Goal: Feedback & Contribution: Leave review/rating

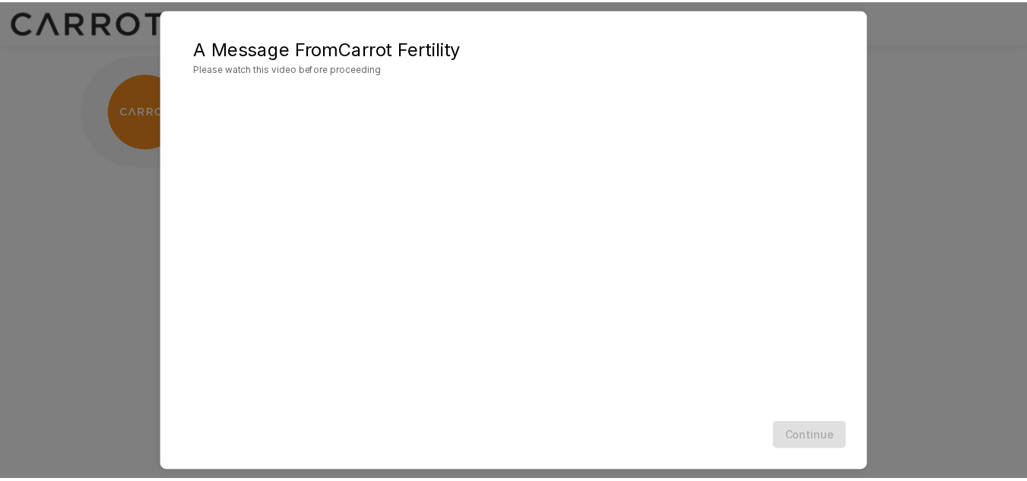
scroll to position [44, 0]
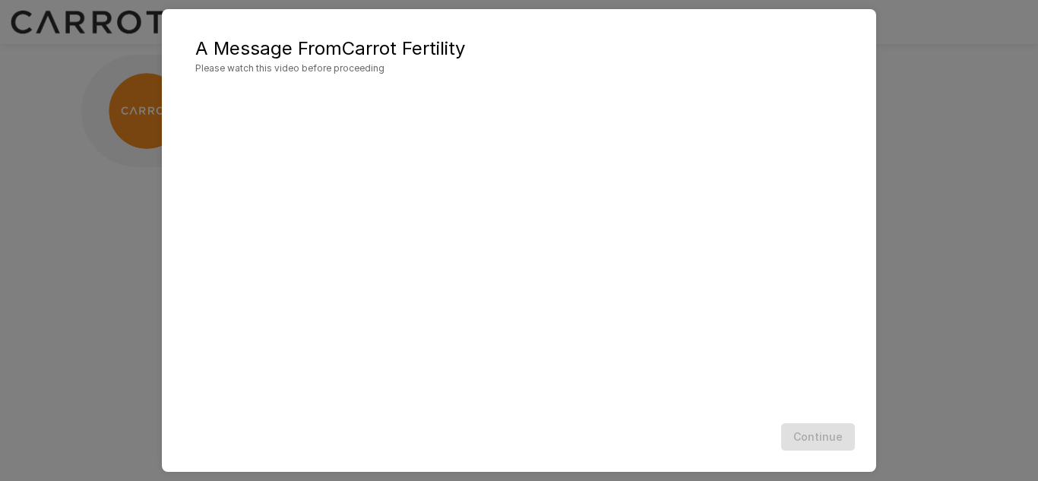
click at [698, 419] on div "Continue" at bounding box center [519, 437] width 684 height 40
click at [818, 439] on button "Continue" at bounding box center [818, 437] width 74 height 28
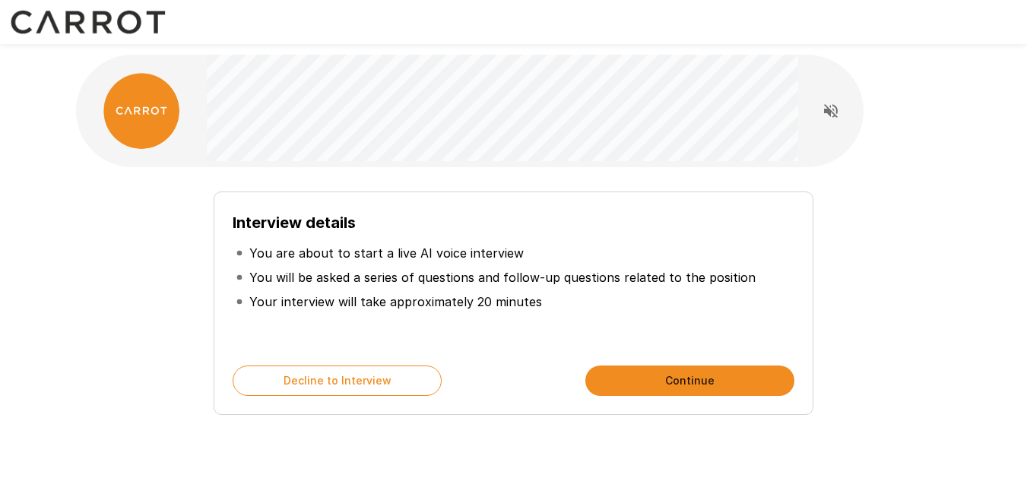
click at [125, 298] on div "Interview details You are about to start a live AI voice interview You will be …" at bounding box center [514, 297] width 864 height 236
click at [707, 379] on button "Continue" at bounding box center [689, 381] width 209 height 30
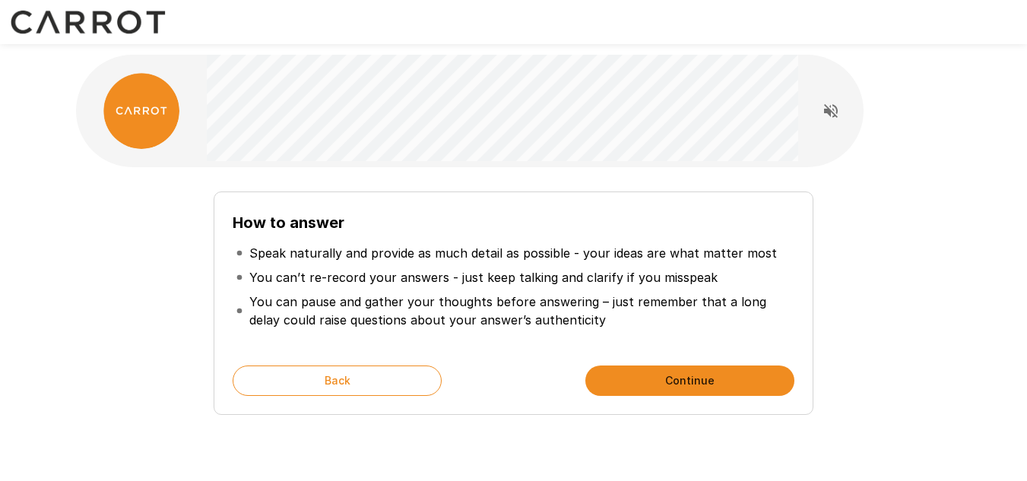
click at [683, 376] on button "Continue" at bounding box center [689, 381] width 209 height 30
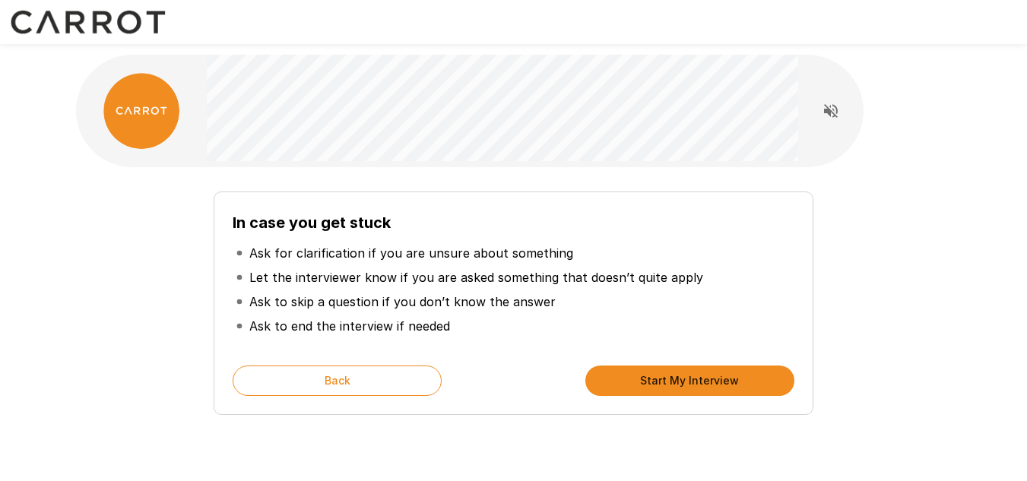
click at [683, 376] on button "Start My Interview" at bounding box center [689, 381] width 209 height 30
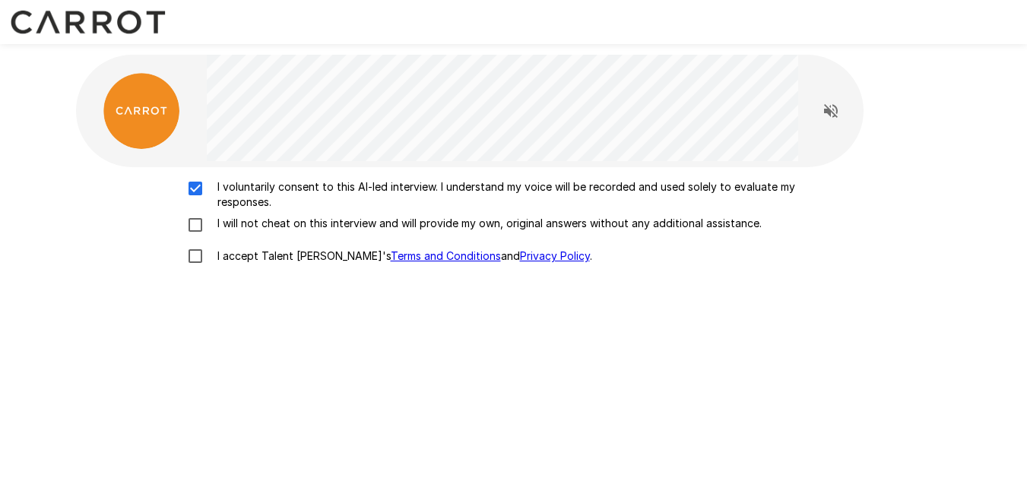
click at [200, 212] on div "I voluntarily consent to this AI-led interview. I understand my voice will be r…" at bounding box center [514, 225] width 864 height 93
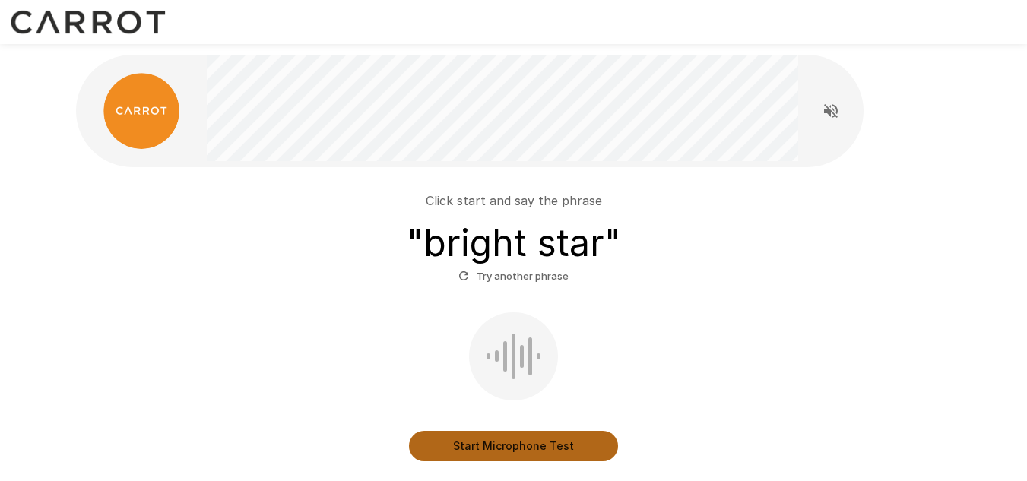
click at [579, 449] on button "Start Microphone Test" at bounding box center [513, 446] width 209 height 30
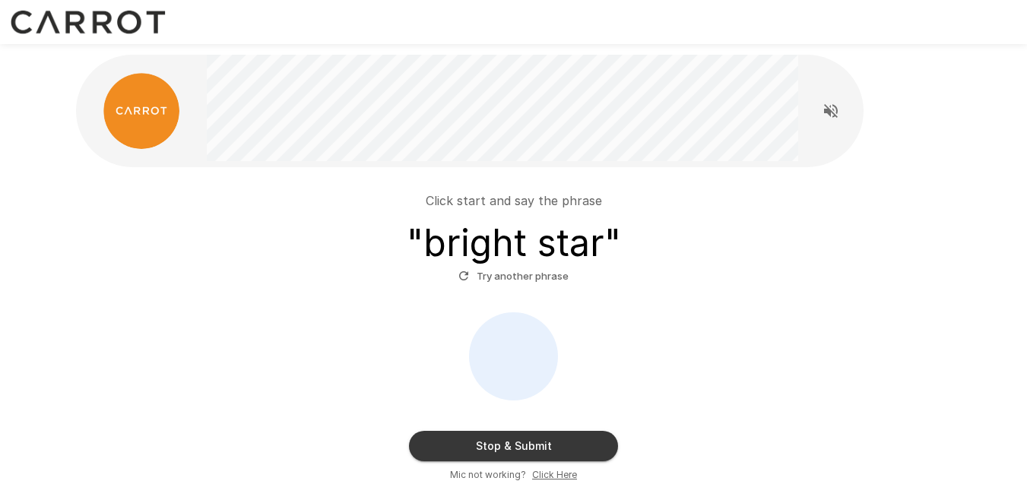
click at [560, 452] on button "Stop & Submit" at bounding box center [513, 446] width 209 height 30
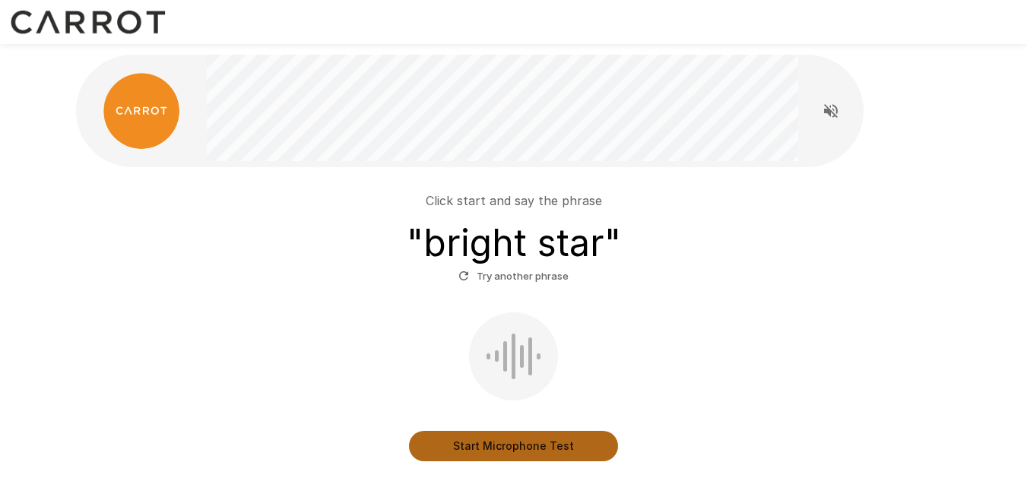
click at [556, 449] on button "Start Microphone Test" at bounding box center [513, 446] width 209 height 30
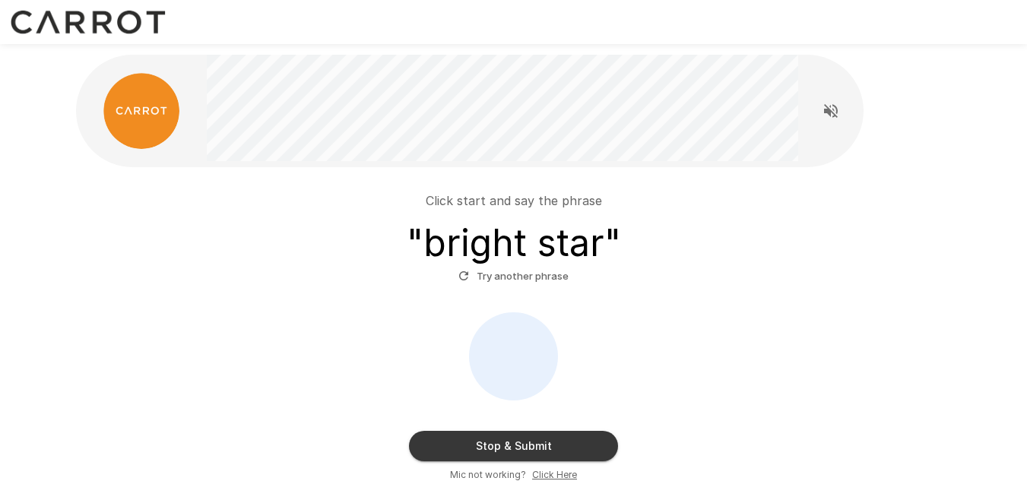
click at [556, 448] on button "Stop & Submit" at bounding box center [513, 446] width 209 height 30
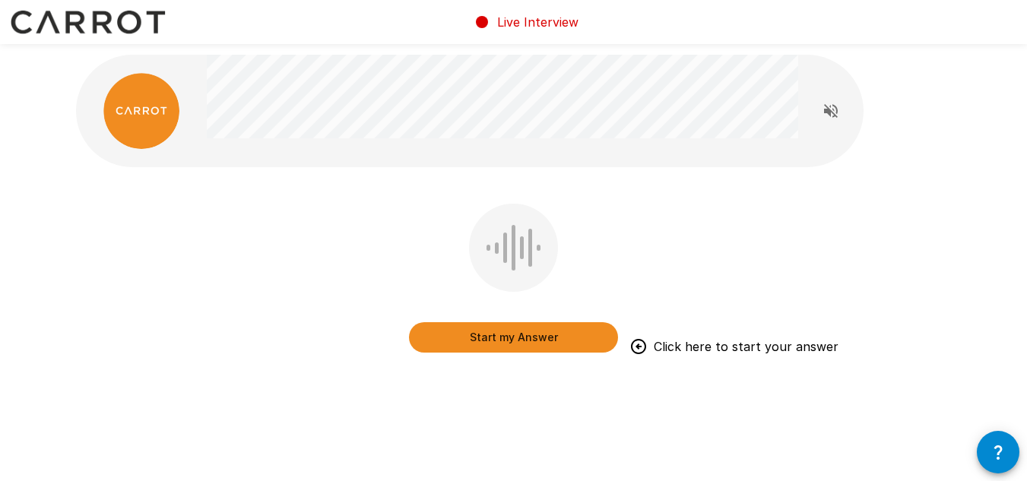
click at [901, 106] on div "Start my Answer Click here to start your answer" at bounding box center [514, 248] width 912 height 496
click at [835, 113] on icon "Read questions aloud" at bounding box center [831, 111] width 18 height 18
drag, startPoint x: 300, startPoint y: 227, endPoint x: 375, endPoint y: 277, distance: 89.8
click at [300, 227] on div "Start my Answer Click here to start your answer" at bounding box center [514, 289] width 876 height 171
click at [474, 334] on button "Start my Answer" at bounding box center [513, 337] width 209 height 30
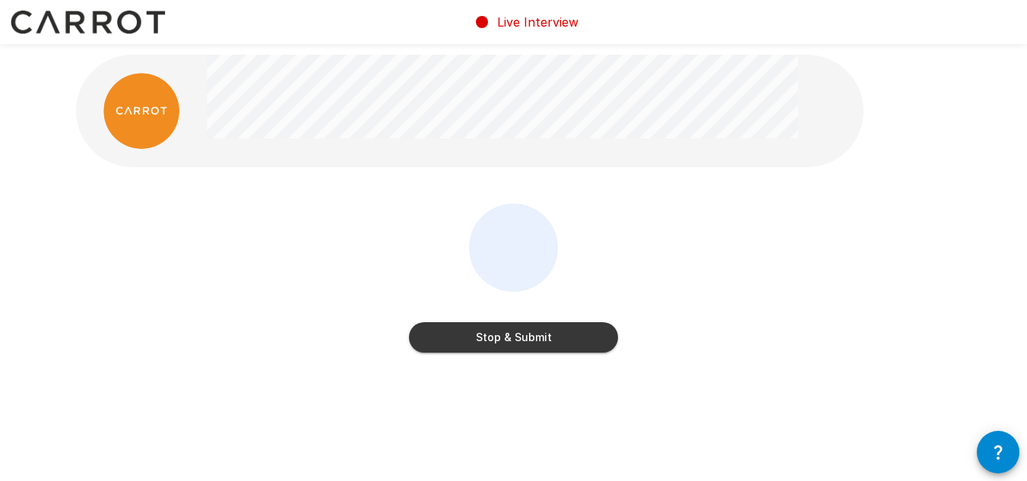
click at [472, 329] on button "Stop & Submit" at bounding box center [513, 337] width 209 height 30
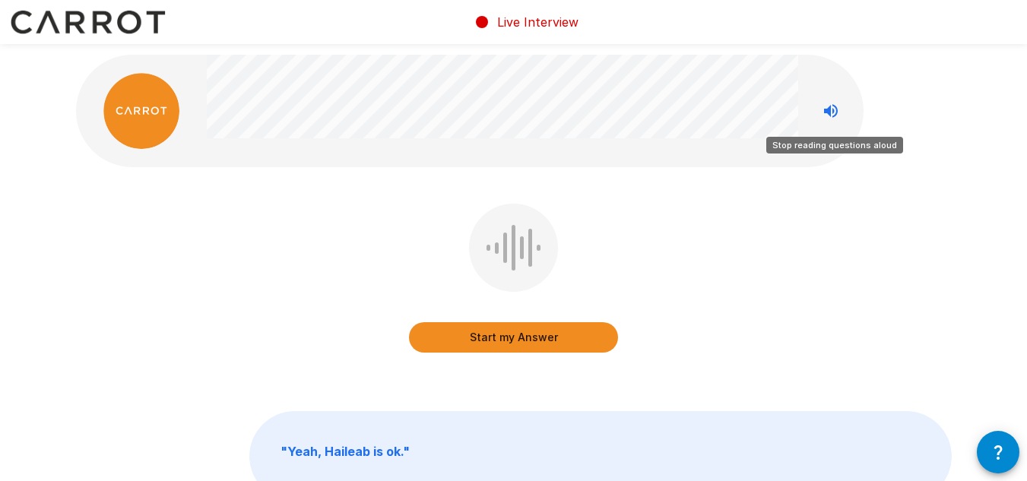
click at [838, 113] on icon "Stop reading questions aloud" at bounding box center [831, 111] width 18 height 18
click at [837, 113] on icon "Read questions aloud" at bounding box center [831, 111] width 14 height 14
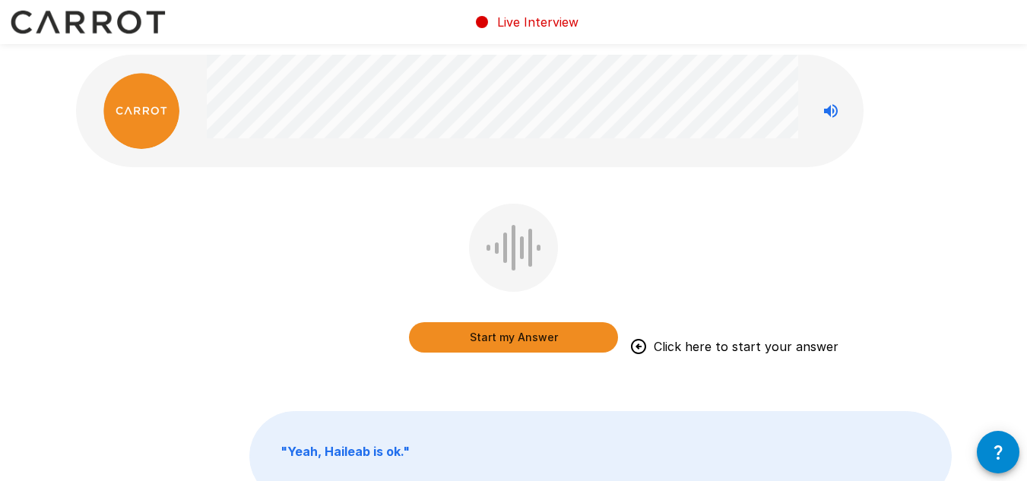
click at [538, 338] on button "Start my Answer" at bounding box center [513, 337] width 209 height 30
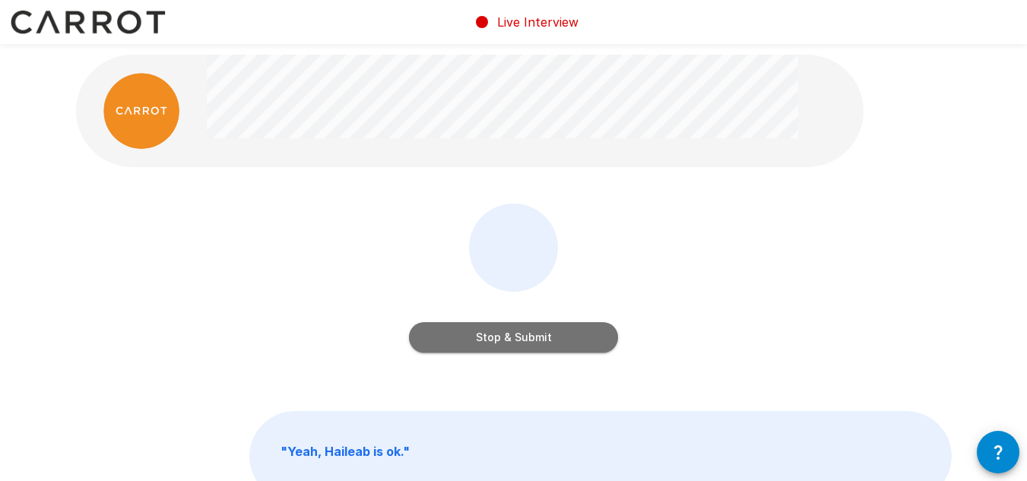
click at [570, 338] on button "Stop & Submit" at bounding box center [513, 337] width 209 height 30
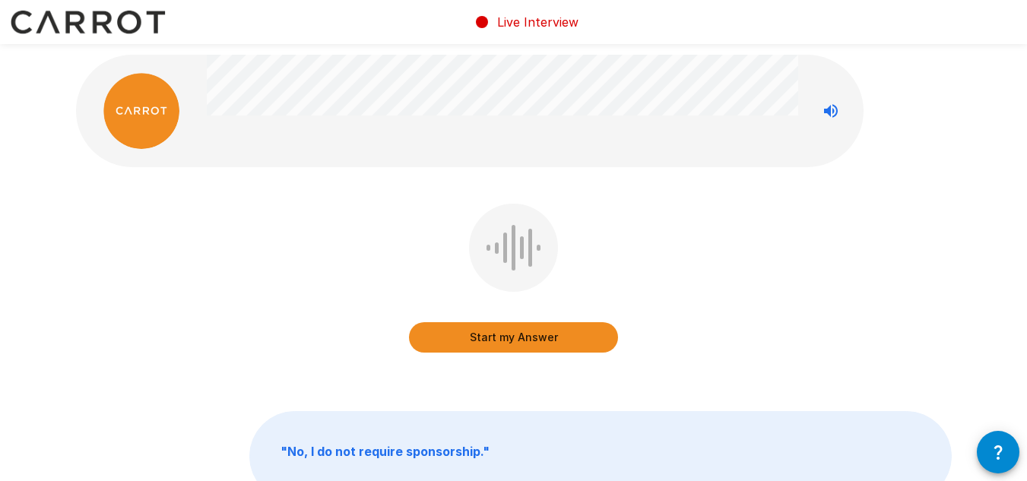
click at [570, 337] on button "Start my Answer" at bounding box center [513, 337] width 209 height 30
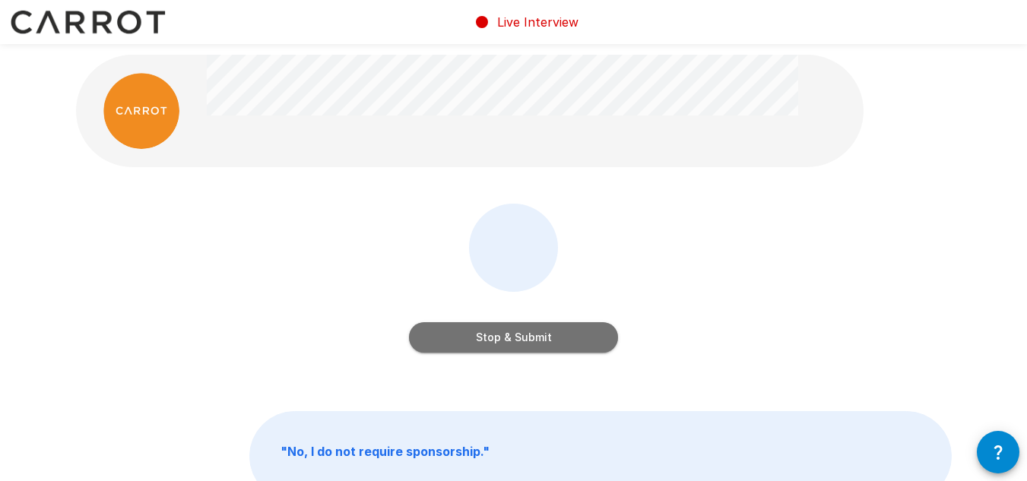
click at [570, 337] on button "Stop & Submit" at bounding box center [513, 337] width 209 height 30
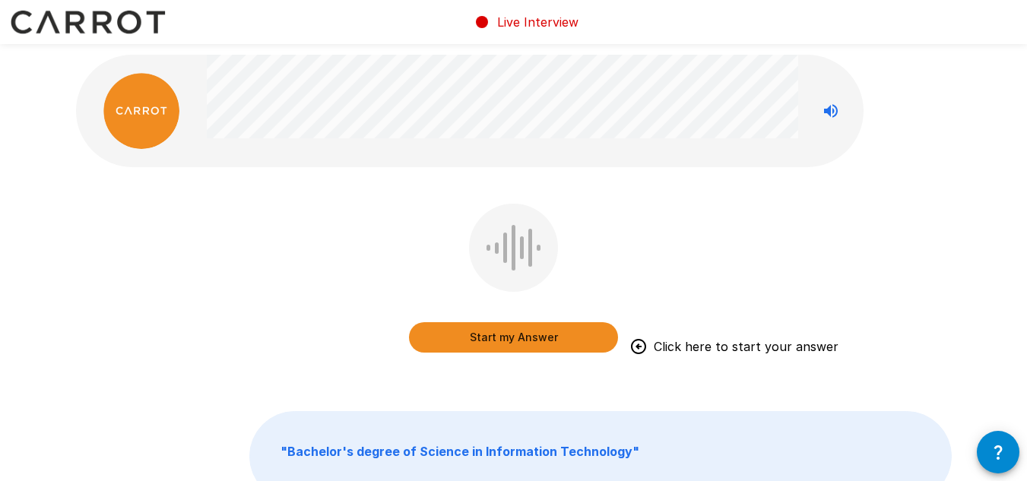
click at [574, 339] on button "Start my Answer" at bounding box center [513, 337] width 209 height 30
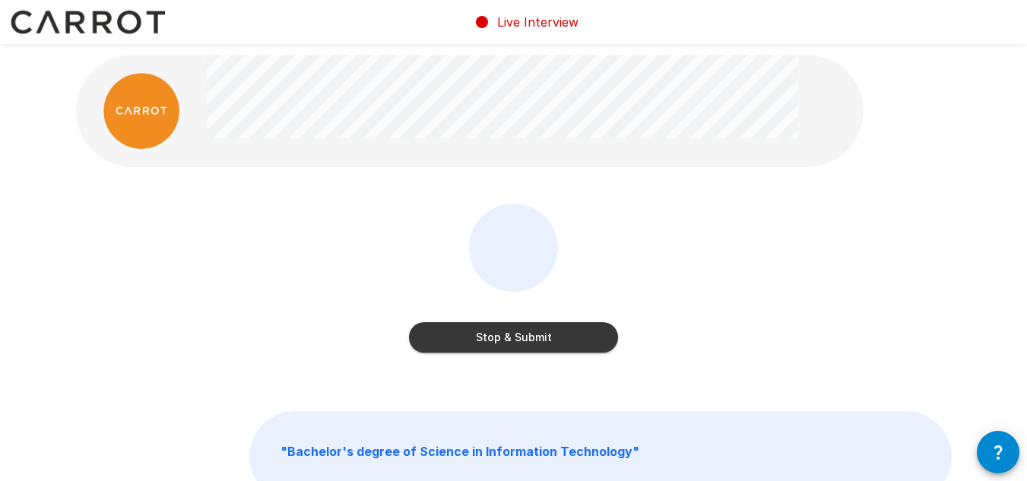
click at [576, 337] on button "Stop & Submit" at bounding box center [513, 337] width 209 height 30
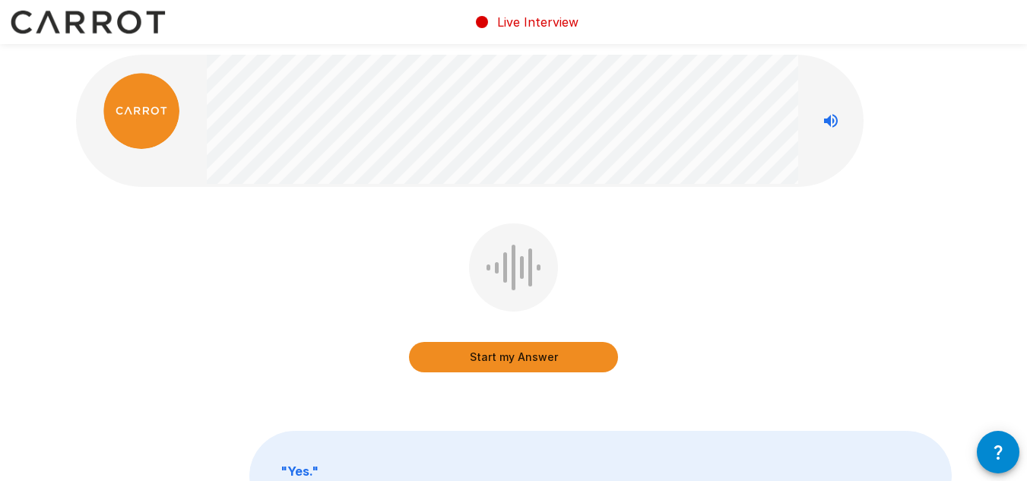
click at [836, 113] on icon "Stop reading questions aloud" at bounding box center [831, 121] width 18 height 18
click at [837, 117] on icon "Read questions aloud" at bounding box center [831, 121] width 18 height 18
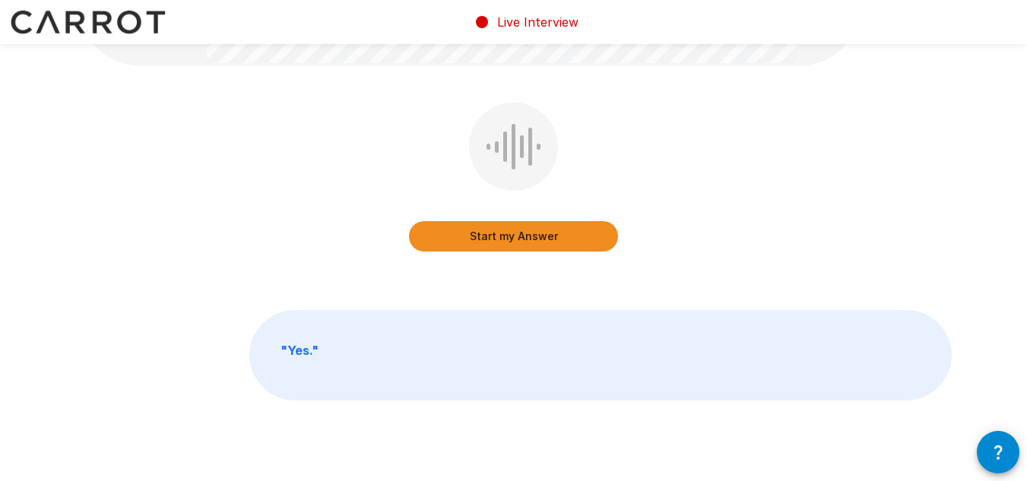
scroll to position [99, 0]
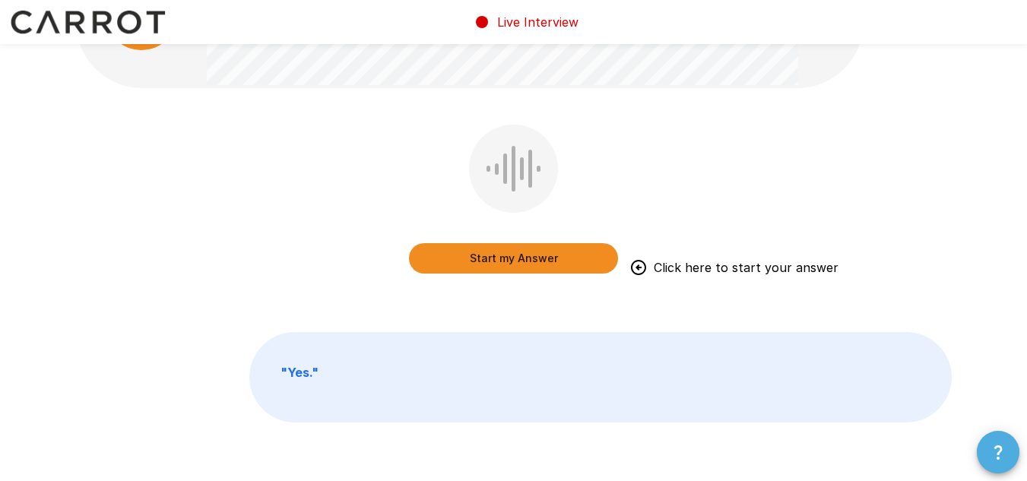
click at [994, 458] on icon "button" at bounding box center [998, 452] width 18 height 18
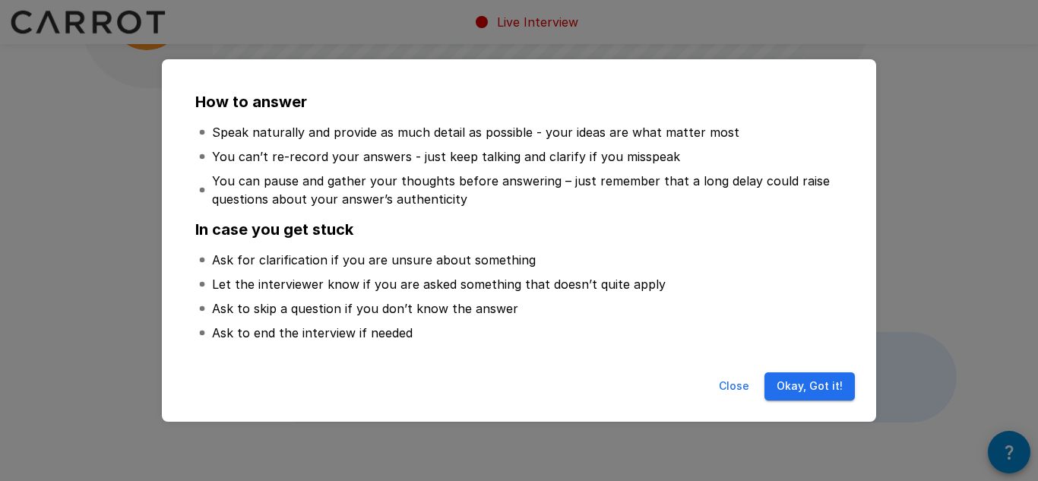
click at [803, 388] on button "Okay, Got it!" at bounding box center [810, 386] width 90 height 28
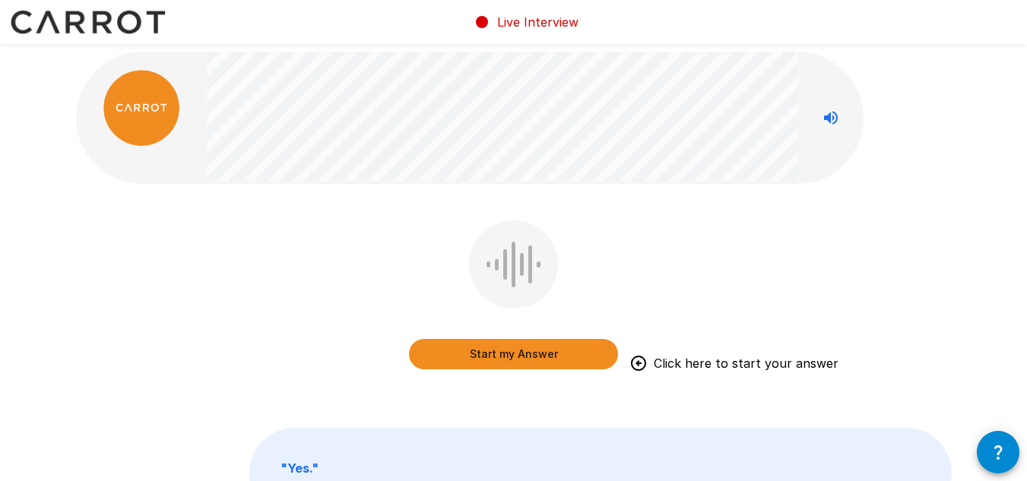
scroll to position [0, 0]
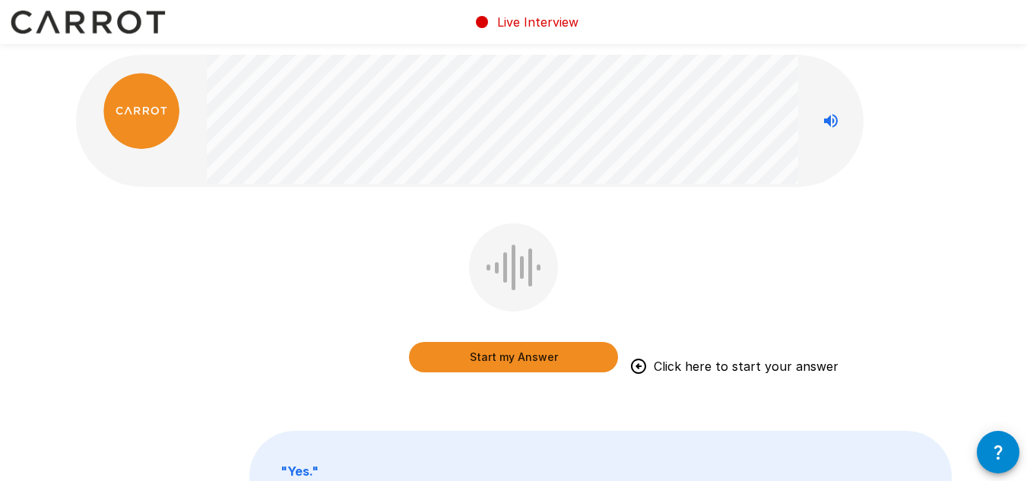
click at [539, 353] on button "Start my Answer" at bounding box center [513, 357] width 209 height 30
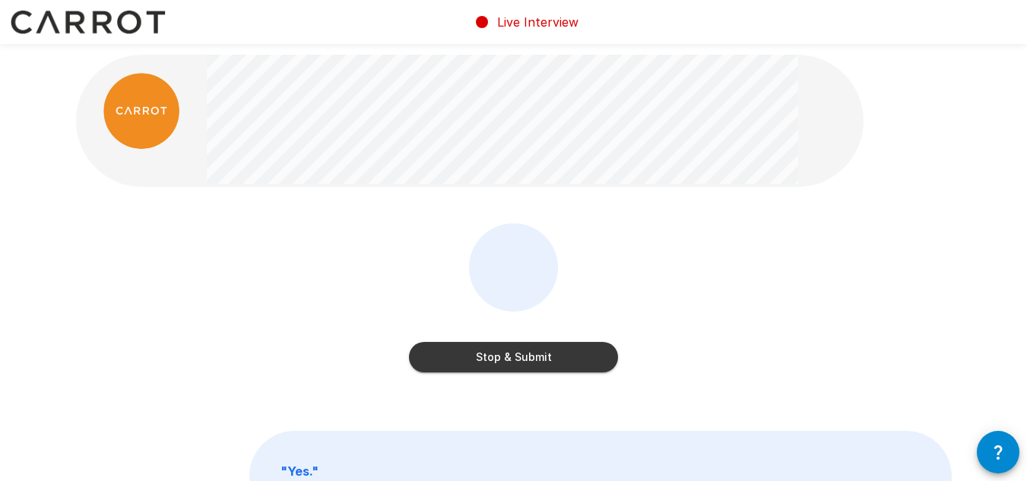
click at [560, 358] on button "Stop & Submit" at bounding box center [513, 357] width 209 height 30
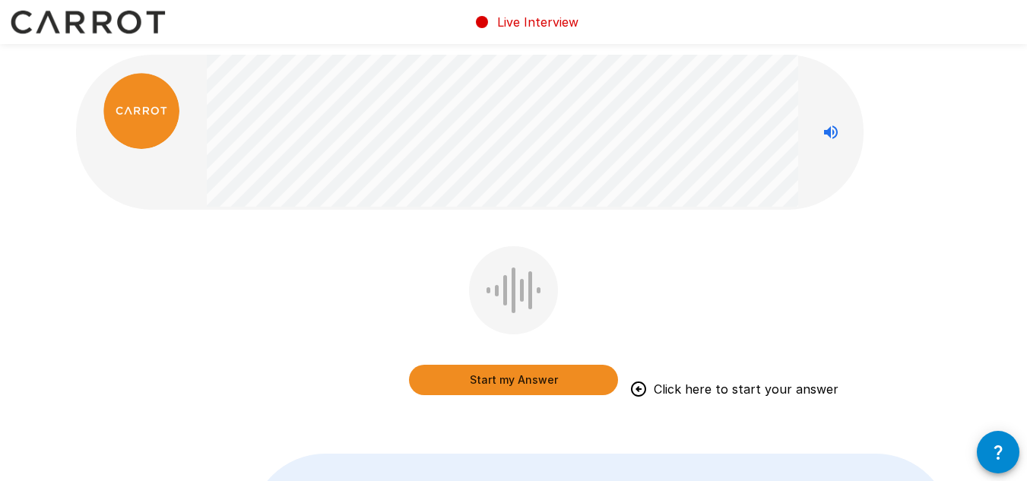
click at [560, 385] on button "Start my Answer" at bounding box center [513, 380] width 209 height 30
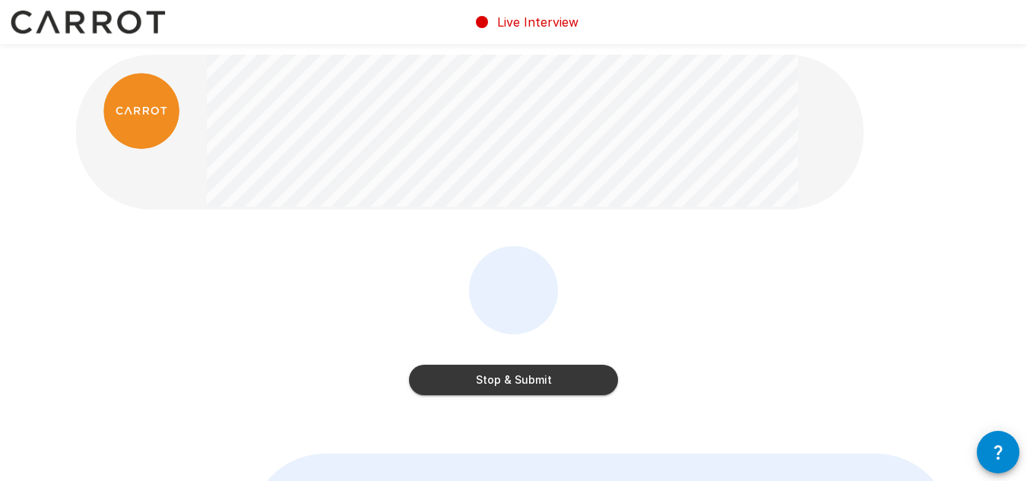
click at [572, 369] on button "Stop & Submit" at bounding box center [513, 380] width 209 height 30
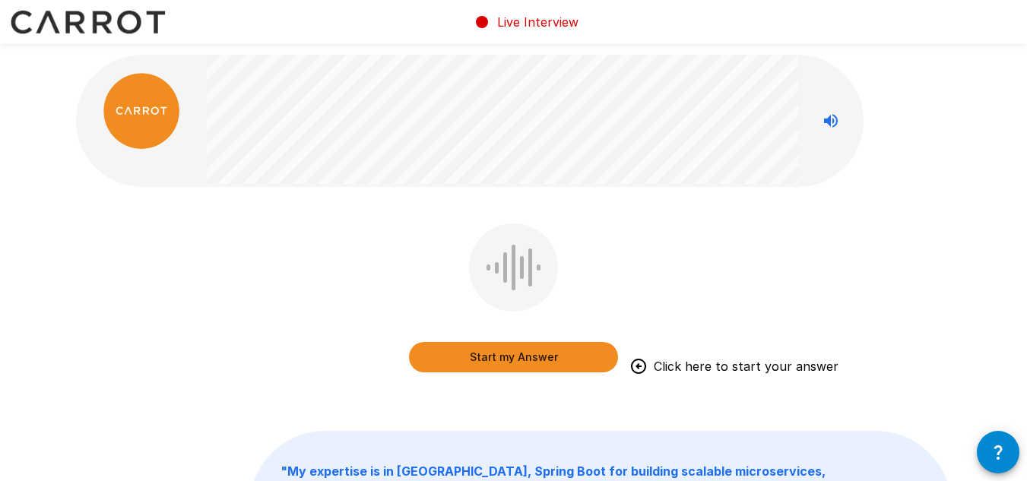
click at [592, 361] on button "Start my Answer" at bounding box center [513, 357] width 209 height 30
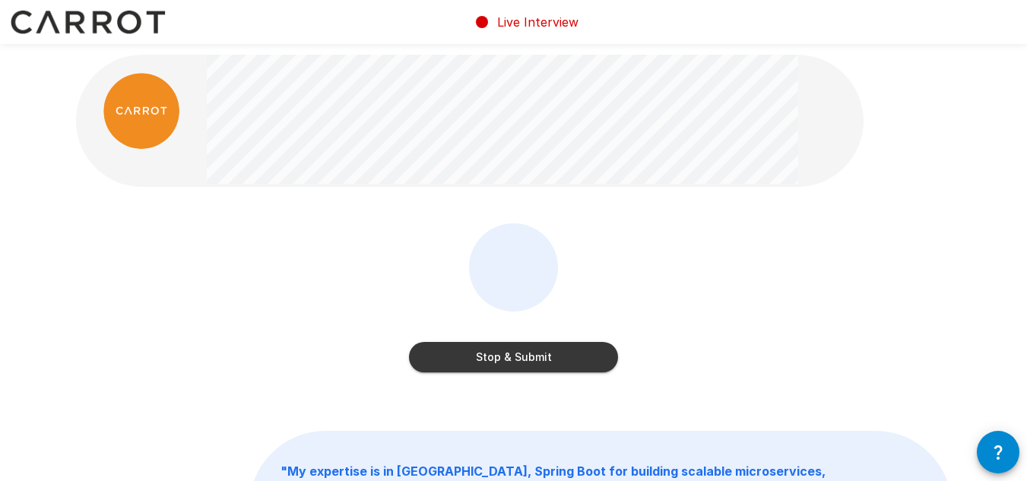
click at [576, 347] on button "Stop & Submit" at bounding box center [513, 357] width 209 height 30
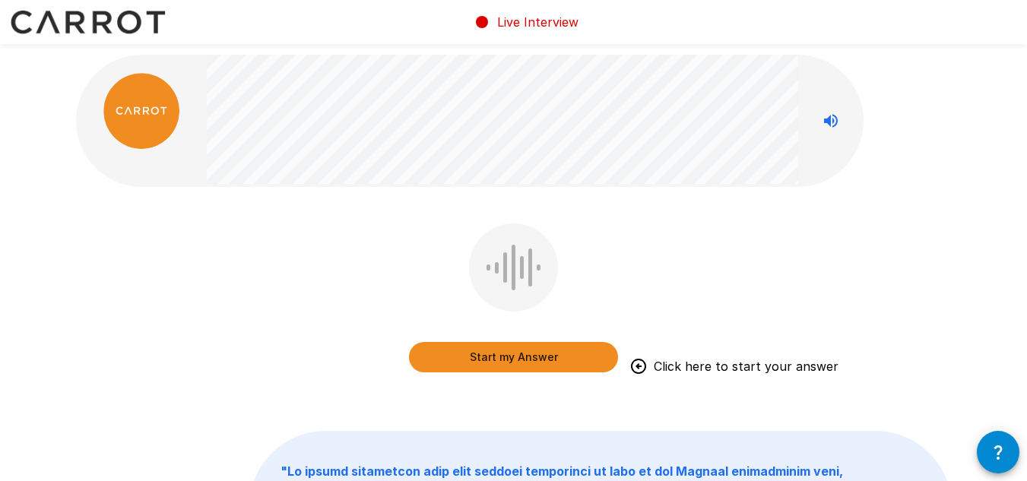
click at [502, 349] on button "Start my Answer" at bounding box center [513, 357] width 209 height 30
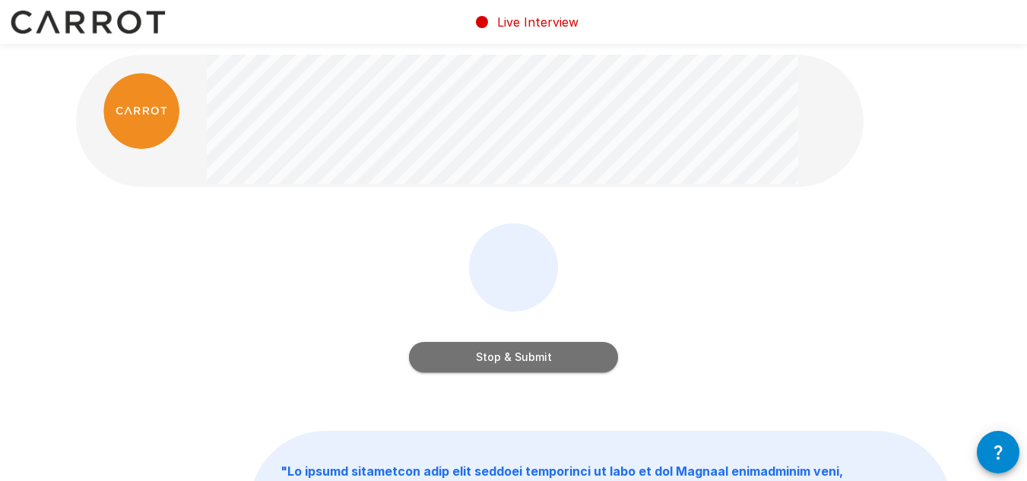
click at [588, 350] on button "Stop & Submit" at bounding box center [513, 357] width 209 height 30
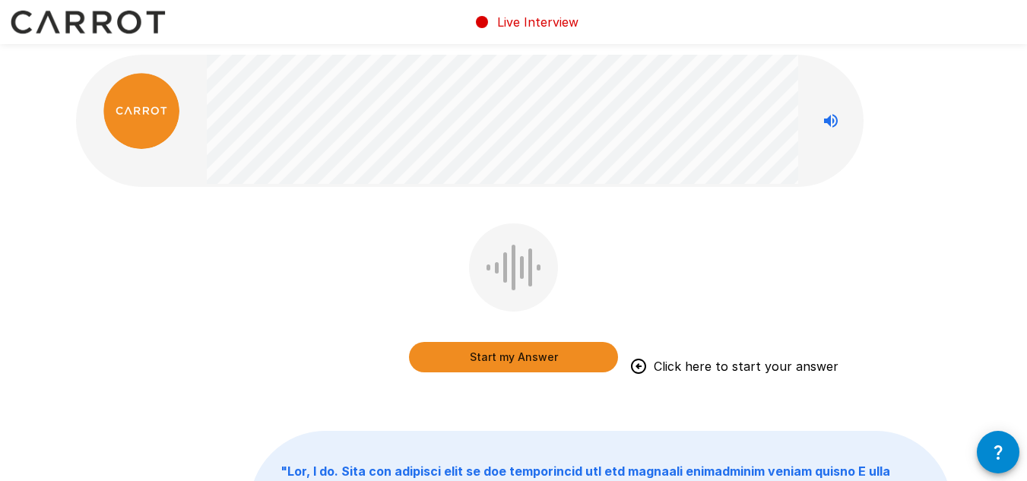
click at [549, 340] on div "Start my Answer Click here to start your answer" at bounding box center [513, 342] width 209 height 61
click at [555, 351] on button "Start my Answer" at bounding box center [513, 357] width 209 height 30
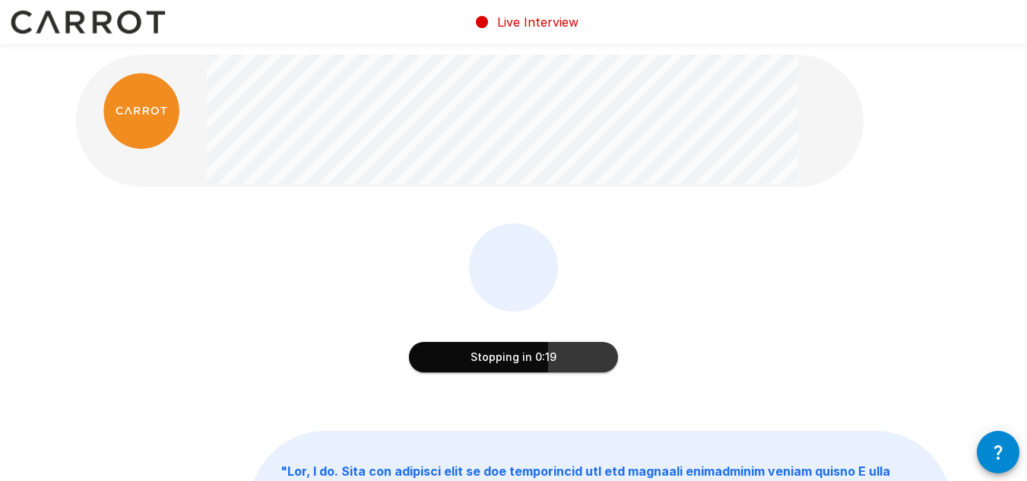
click at [509, 360] on button "Stopping in 0:19" at bounding box center [513, 357] width 209 height 30
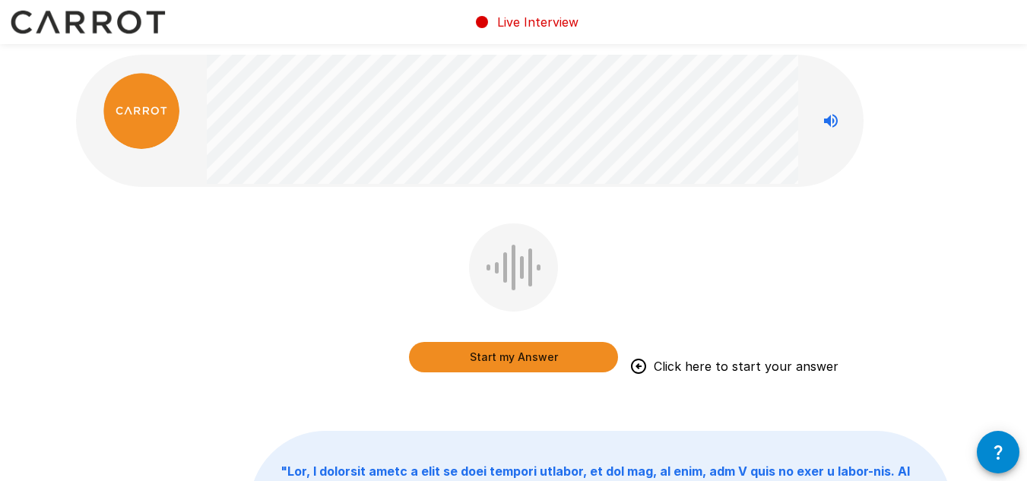
click at [534, 339] on div "Start my Answer Click here to start your answer" at bounding box center [513, 342] width 209 height 61
click at [529, 367] on button "Start my Answer" at bounding box center [513, 357] width 209 height 30
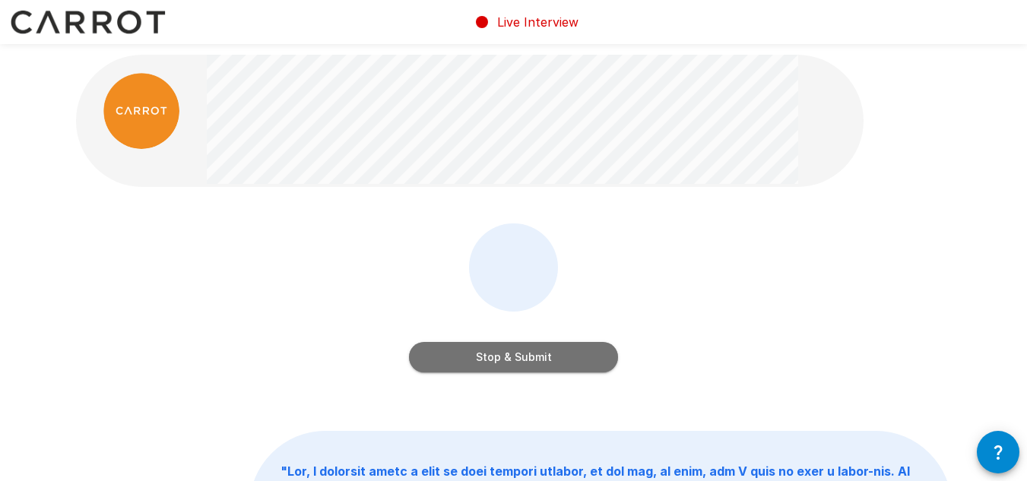
click at [521, 358] on button "Stop & Submit" at bounding box center [513, 357] width 209 height 30
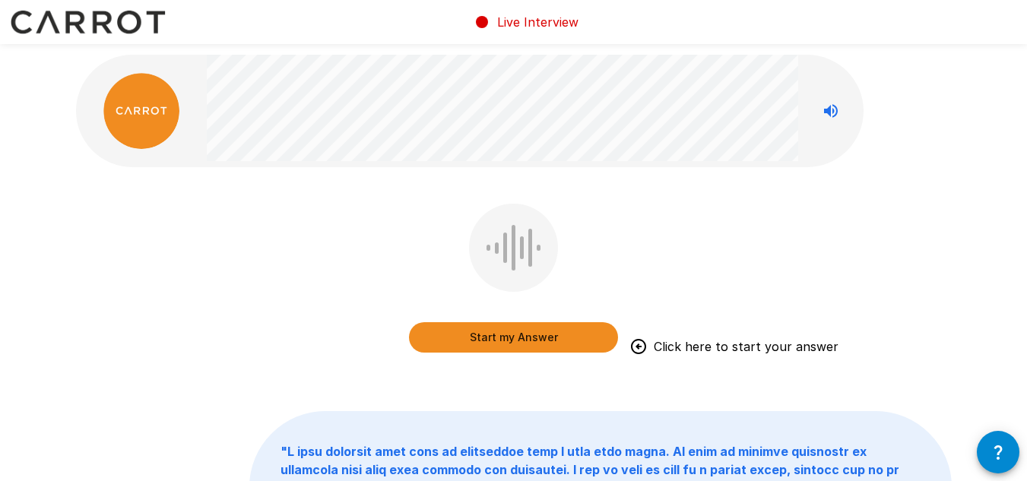
click at [480, 339] on button "Start my Answer" at bounding box center [513, 337] width 209 height 30
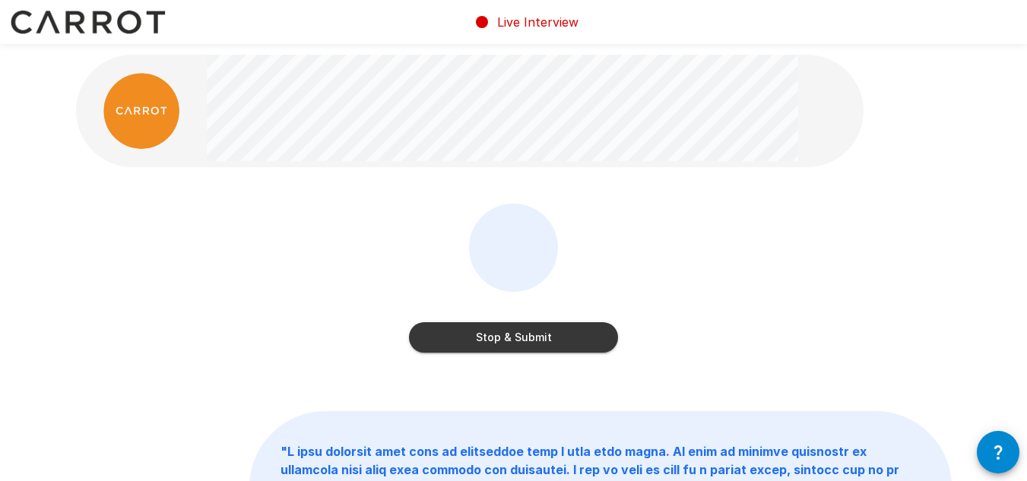
click at [599, 335] on button "Stop & Submit" at bounding box center [513, 337] width 209 height 30
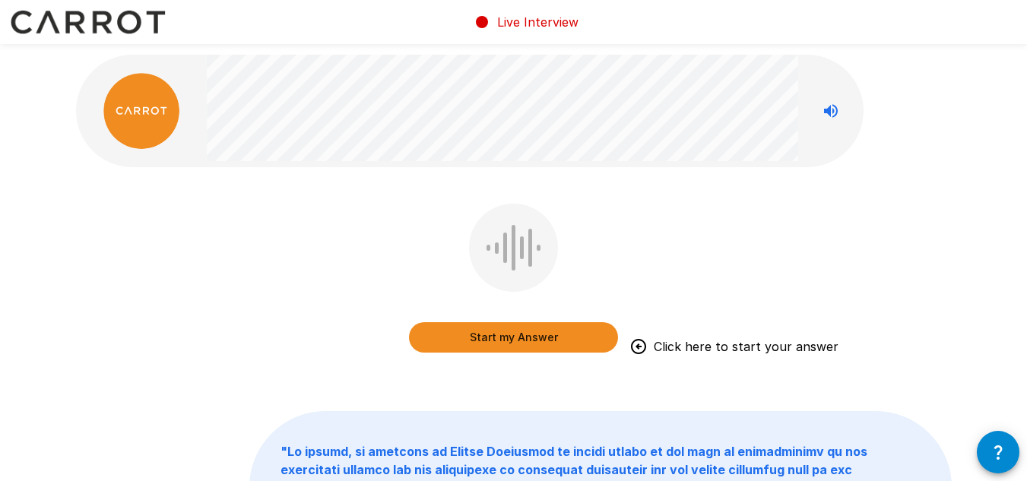
click at [555, 331] on button "Start my Answer" at bounding box center [513, 337] width 209 height 30
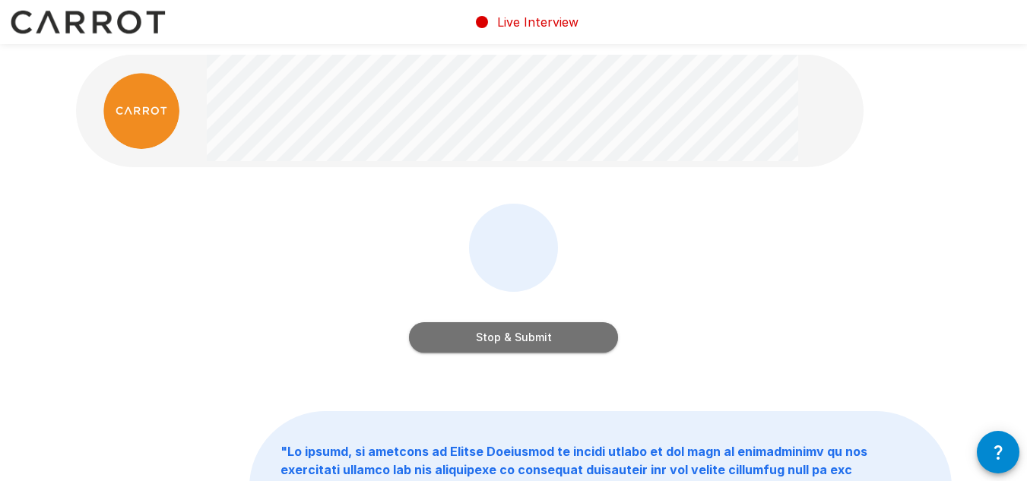
click at [547, 342] on button "Stop & Submit" at bounding box center [513, 337] width 209 height 30
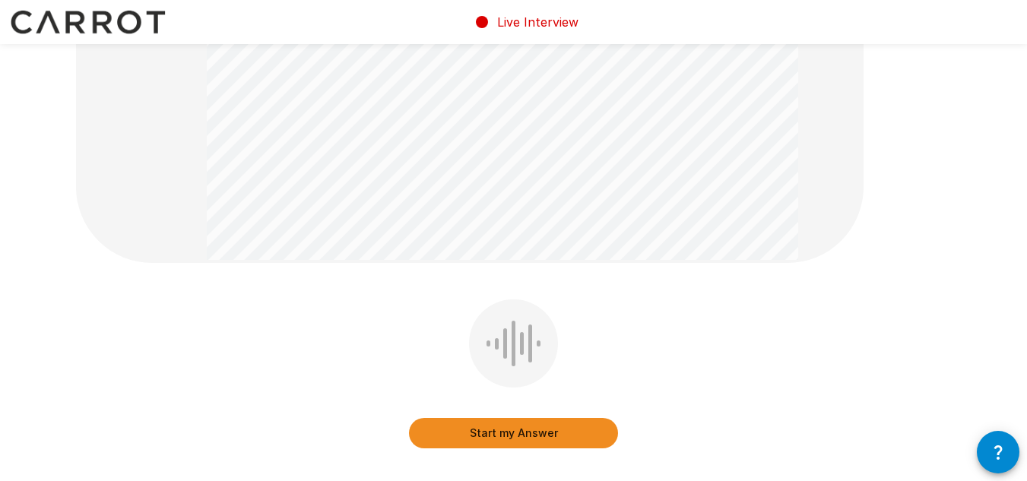
scroll to position [507, 0]
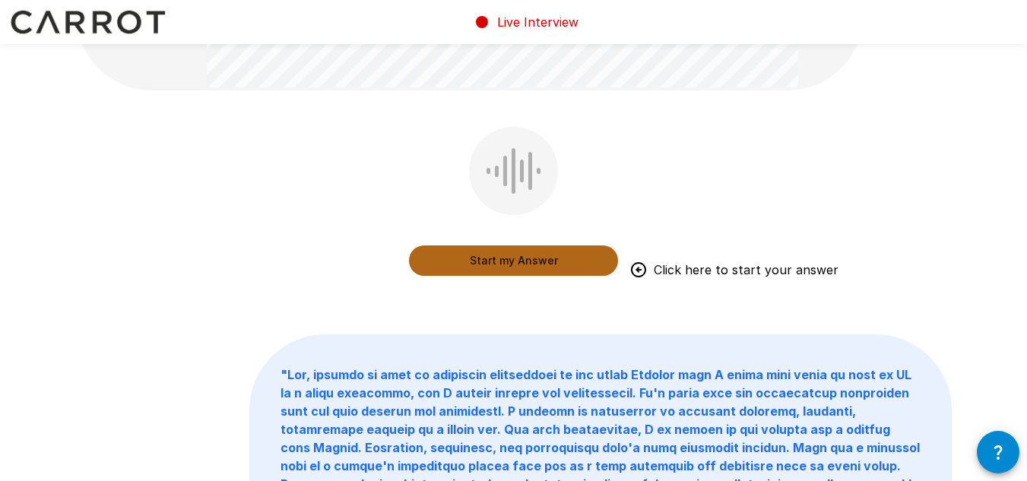
click at [487, 266] on button "Start my Answer" at bounding box center [513, 261] width 209 height 30
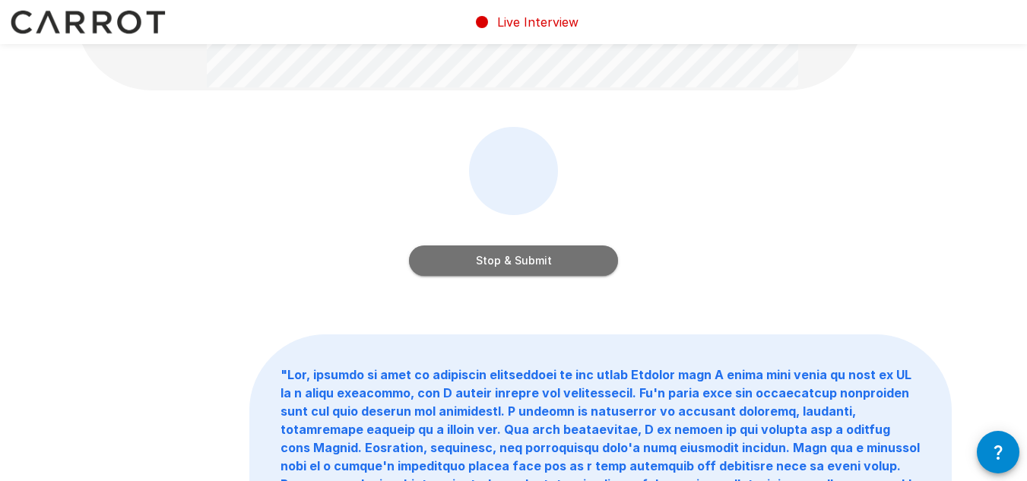
click at [563, 269] on button "Stop & Submit" at bounding box center [513, 261] width 209 height 30
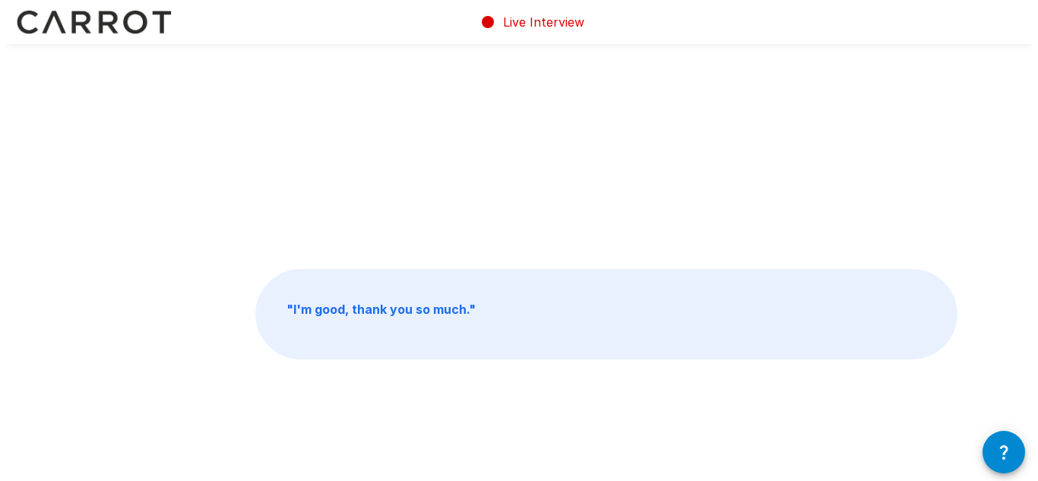
scroll to position [0, 0]
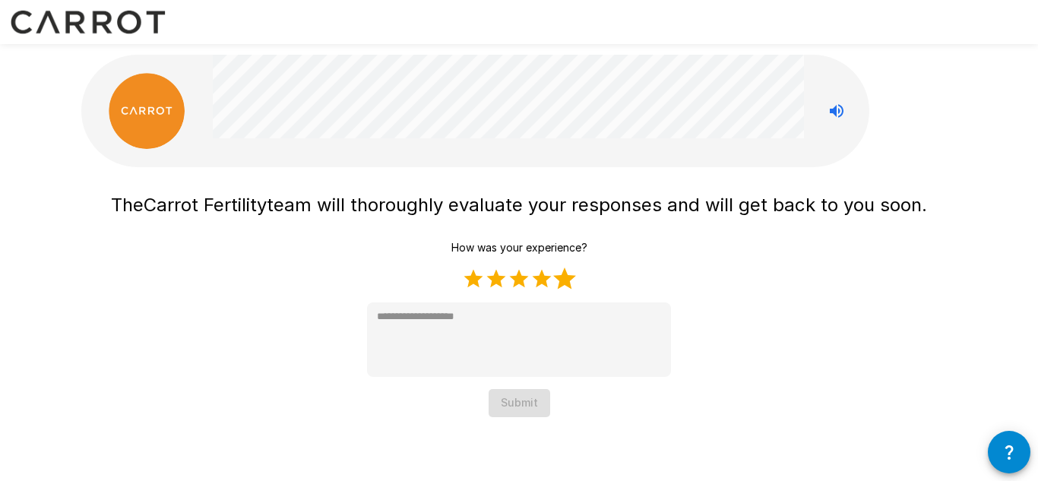
click at [563, 278] on label "5 Stars" at bounding box center [564, 279] width 23 height 23
type textarea "*"
click at [538, 403] on button "Submit" at bounding box center [520, 403] width 62 height 28
